Goal: Task Accomplishment & Management: Manage account settings

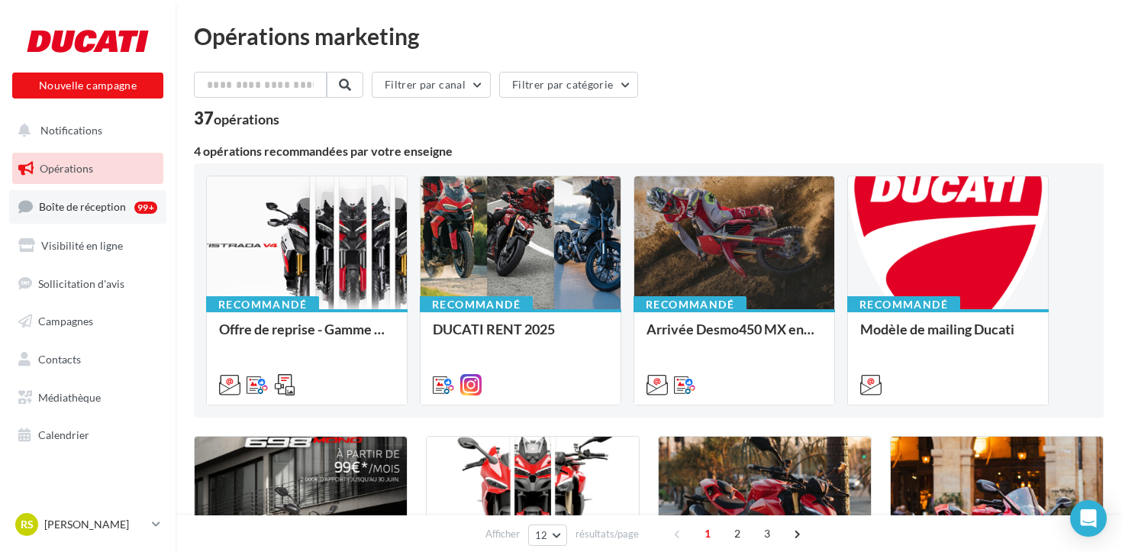
click at [83, 211] on span "Boîte de réception" at bounding box center [82, 206] width 87 height 13
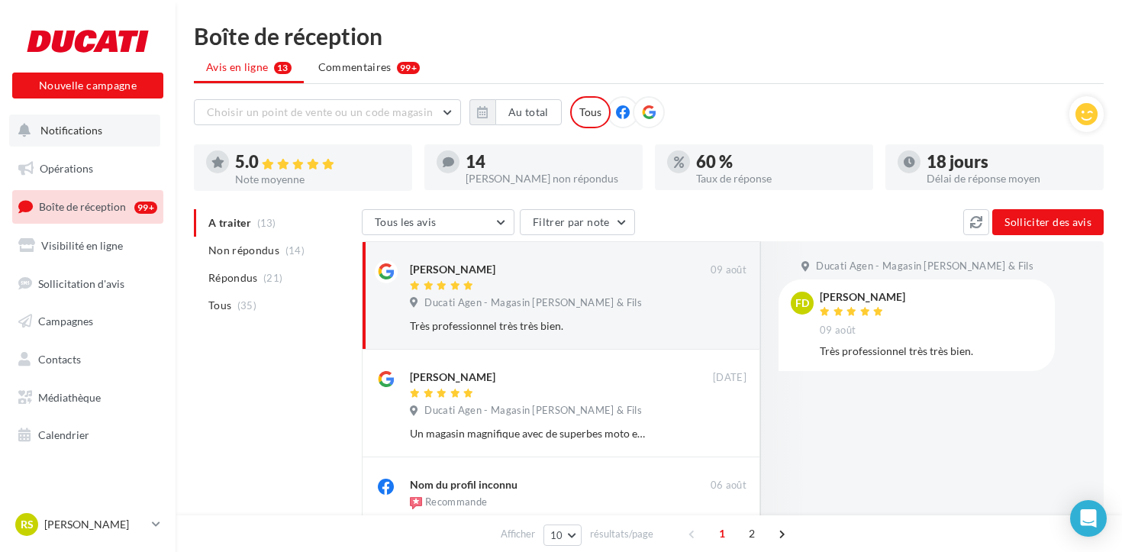
click at [82, 133] on span "Notifications" at bounding box center [71, 130] width 62 height 13
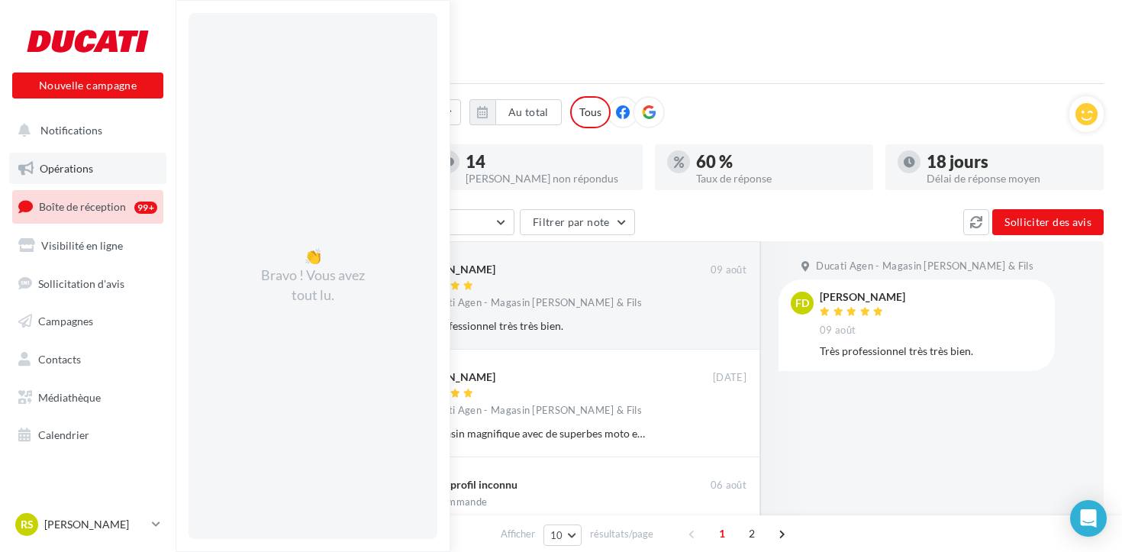
click at [66, 166] on span "Opérations" at bounding box center [66, 168] width 53 height 13
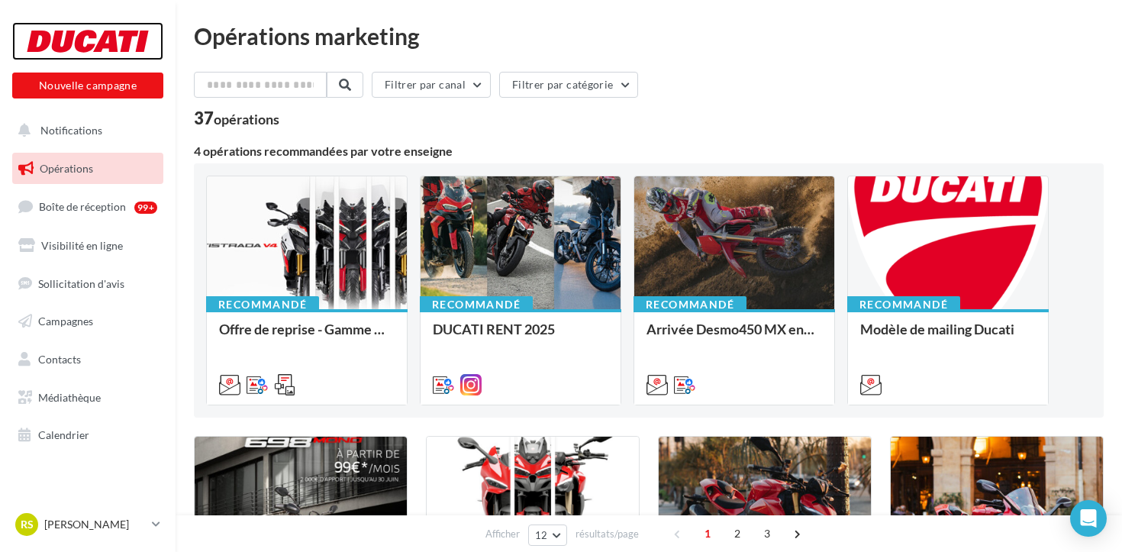
click at [116, 50] on div at bounding box center [88, 41] width 122 height 38
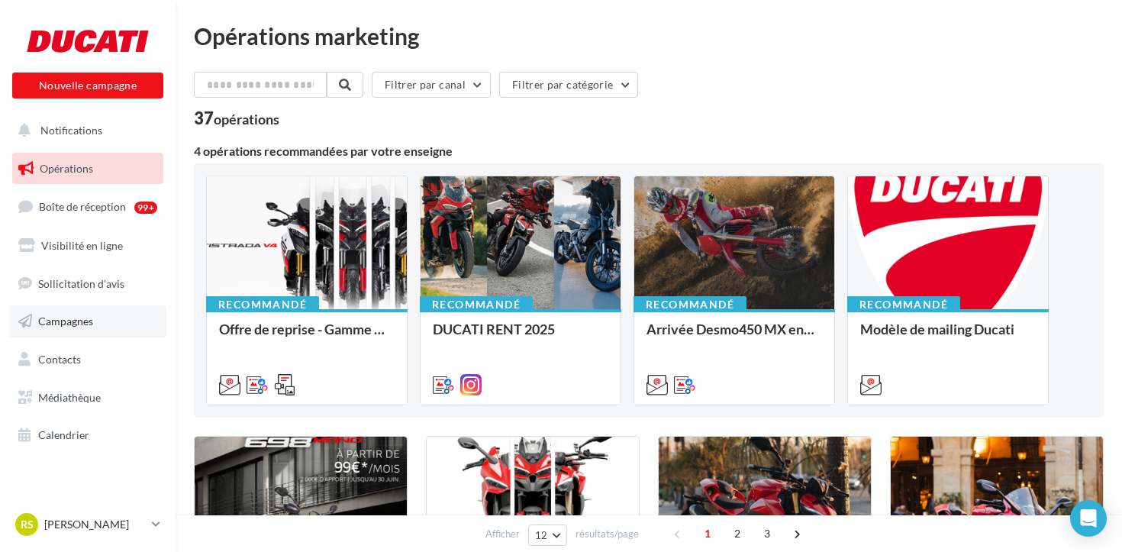
click at [69, 321] on span "Campagnes" at bounding box center [65, 320] width 55 height 13
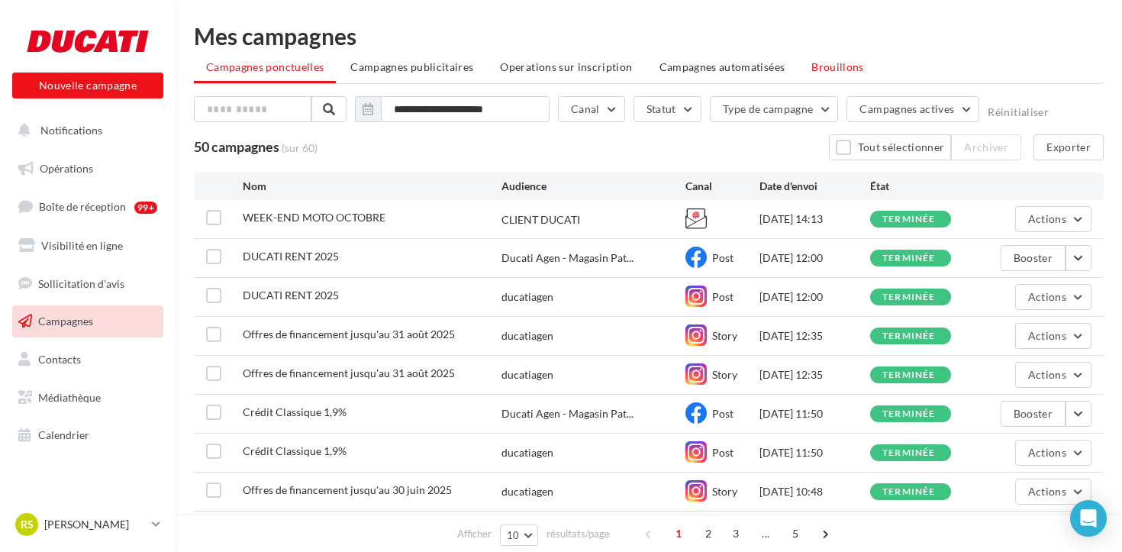
click at [823, 75] on li "Brouillons" at bounding box center [837, 66] width 77 height 27
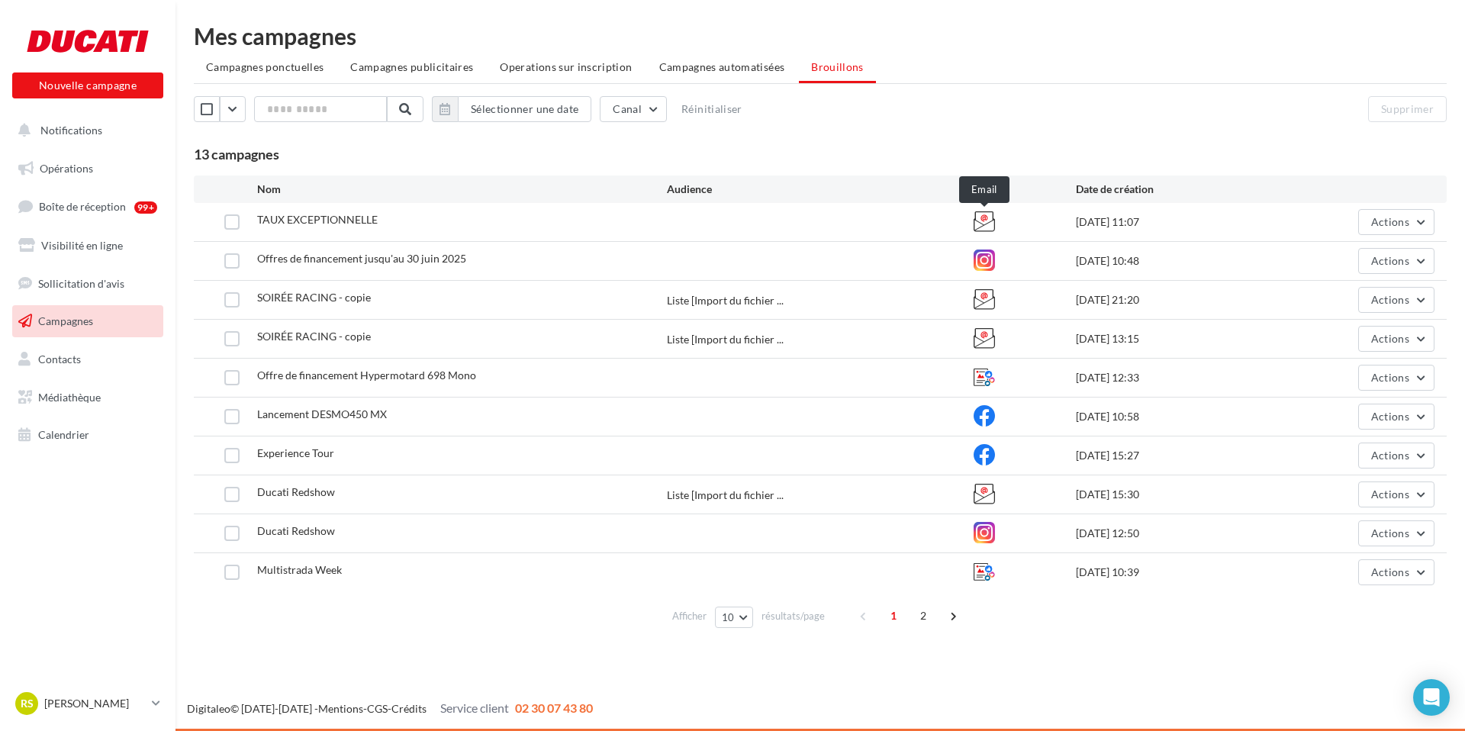
click at [978, 226] on icon at bounding box center [984, 221] width 21 height 21
click at [987, 222] on icon at bounding box center [984, 221] width 21 height 21
click at [1121, 222] on span "Actions" at bounding box center [1390, 221] width 38 height 13
click at [1121, 254] on button "Editer" at bounding box center [1358, 258] width 153 height 40
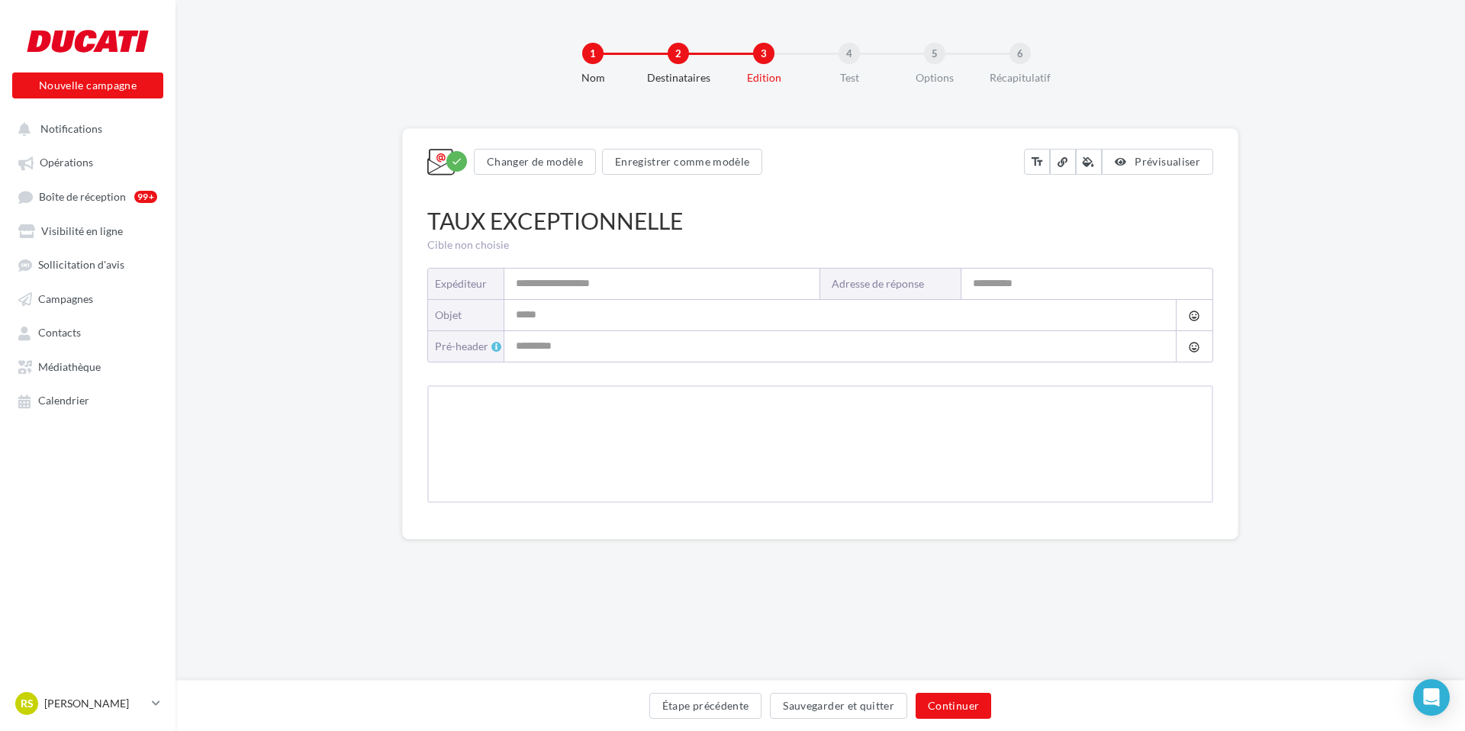
type input "**********"
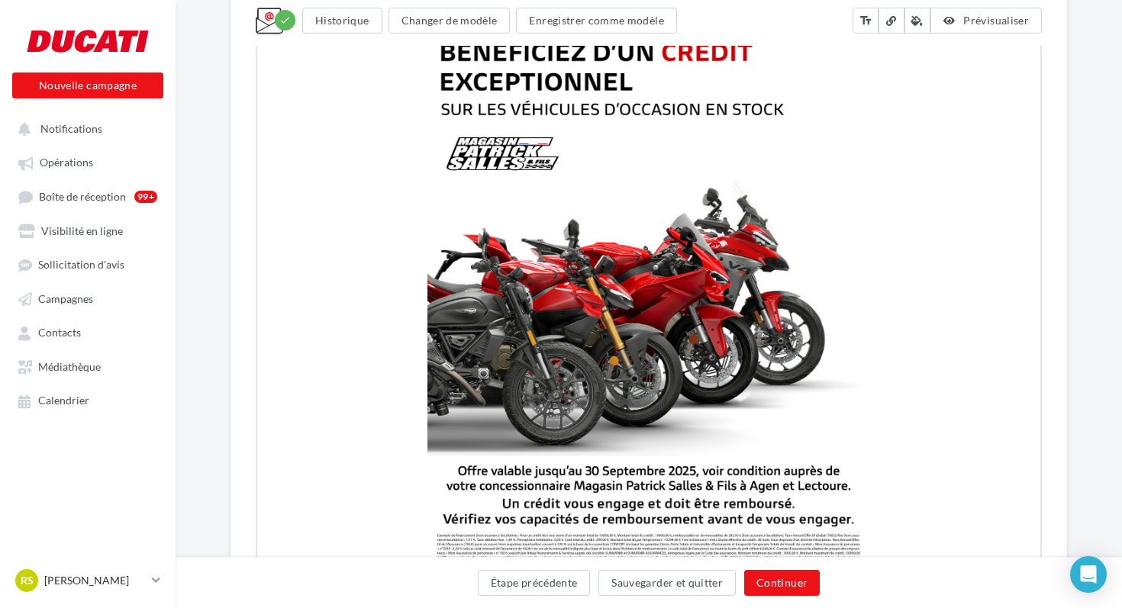
scroll to position [593, 0]
click at [75, 304] on span "Campagnes" at bounding box center [65, 298] width 55 height 13
